Goal: Transaction & Acquisition: Subscribe to service/newsletter

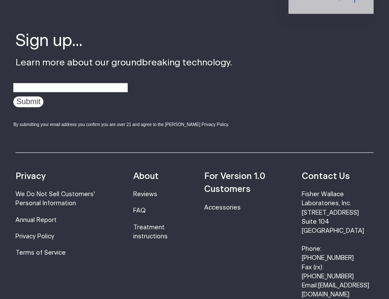
scroll to position [2282, 0]
click at [143, 209] on link "FAQ" at bounding box center [139, 211] width 12 height 6
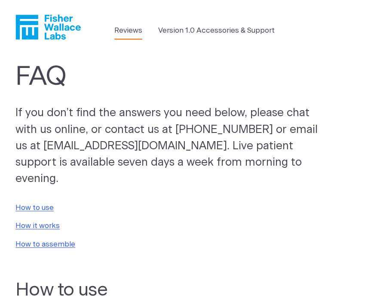
click at [135, 31] on link "Reviews" at bounding box center [128, 30] width 28 height 11
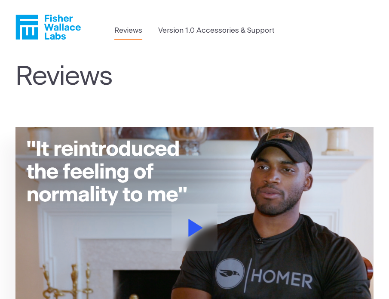
click at [46, 24] on icon "Fisher Wallace" at bounding box center [47, 27] width 65 height 25
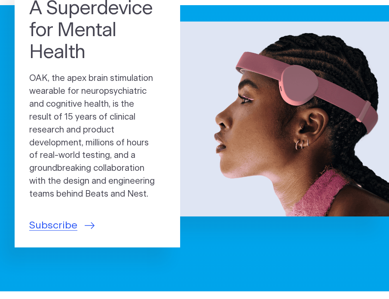
scroll to position [69, 0]
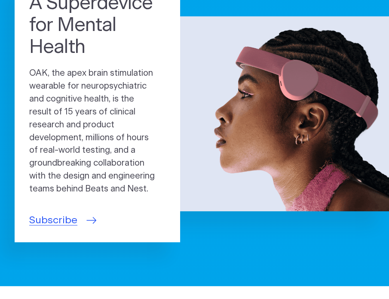
click at [58, 222] on span "Subscribe" at bounding box center [53, 220] width 48 height 15
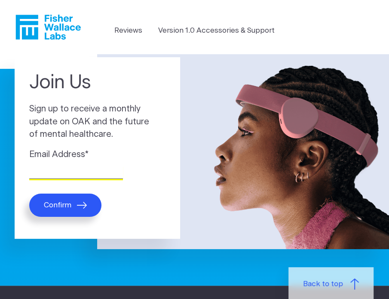
click at [55, 173] on input "Email Address *" at bounding box center [76, 171] width 94 height 13
type input "[EMAIL_ADDRESS][DOMAIN_NAME]"
click at [77, 203] on icon "submit" at bounding box center [82, 204] width 10 height 7
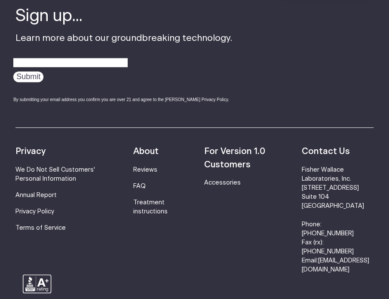
scroll to position [312, 0]
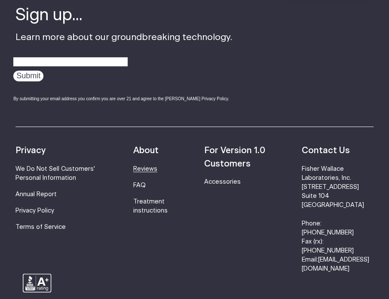
click at [144, 167] on link "Reviews" at bounding box center [145, 169] width 24 height 6
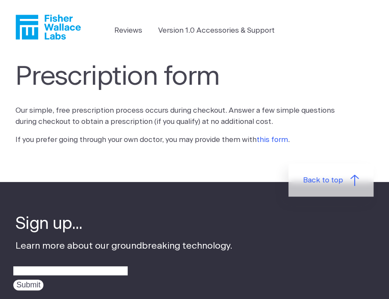
click at [277, 142] on link "this form" at bounding box center [271, 139] width 31 height 7
